Goal: Task Accomplishment & Management: Manage account settings

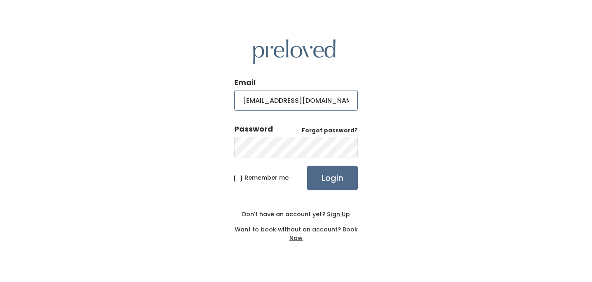
click at [297, 99] on input "[EMAIL_ADDRESS][DOMAIN_NAME]" at bounding box center [296, 100] width 124 height 21
type input "[EMAIL_ADDRESS][DOMAIN_NAME]"
click at [307, 166] on input "Login" at bounding box center [332, 178] width 51 height 25
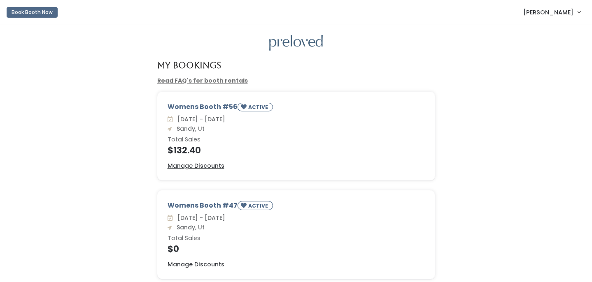
click at [547, 15] on span "Rachel Broederlow" at bounding box center [548, 12] width 50 height 9
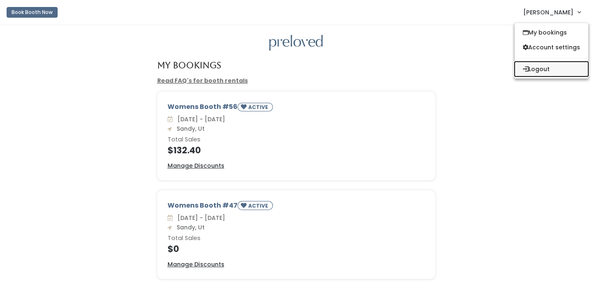
click at [537, 70] on button "Logout" at bounding box center [552, 69] width 74 height 15
